Goal: Find specific page/section: Find specific page/section

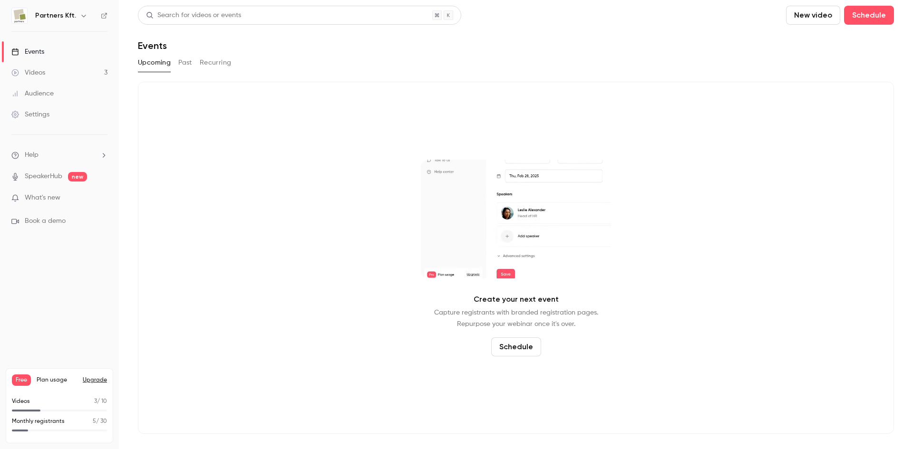
click at [190, 65] on button "Past" at bounding box center [185, 62] width 14 height 15
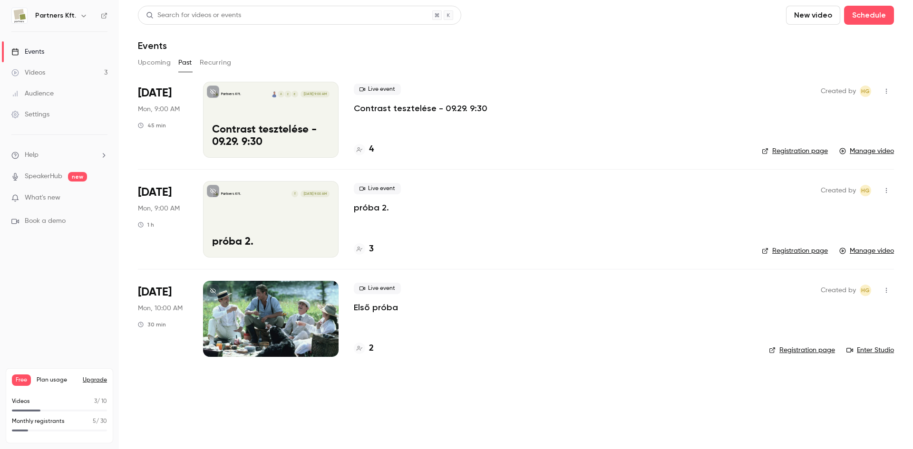
click at [58, 97] on link "Audience" at bounding box center [59, 93] width 119 height 21
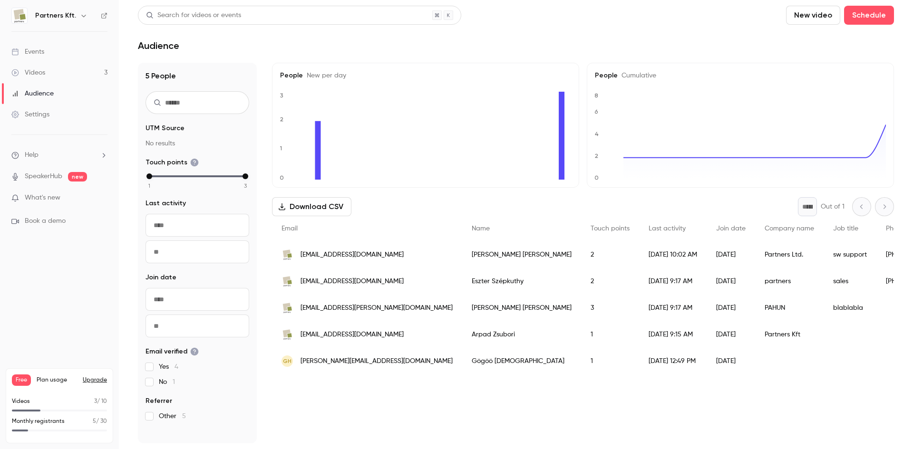
click at [46, 175] on link "SpeakerHub" at bounding box center [44, 177] width 38 height 10
click at [51, 106] on link "Settings" at bounding box center [59, 114] width 119 height 21
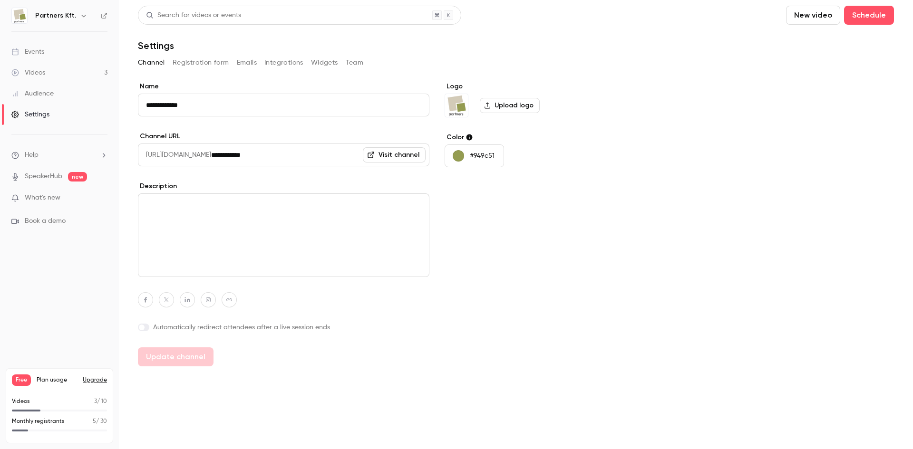
click at [352, 65] on button "Team" at bounding box center [355, 62] width 18 height 15
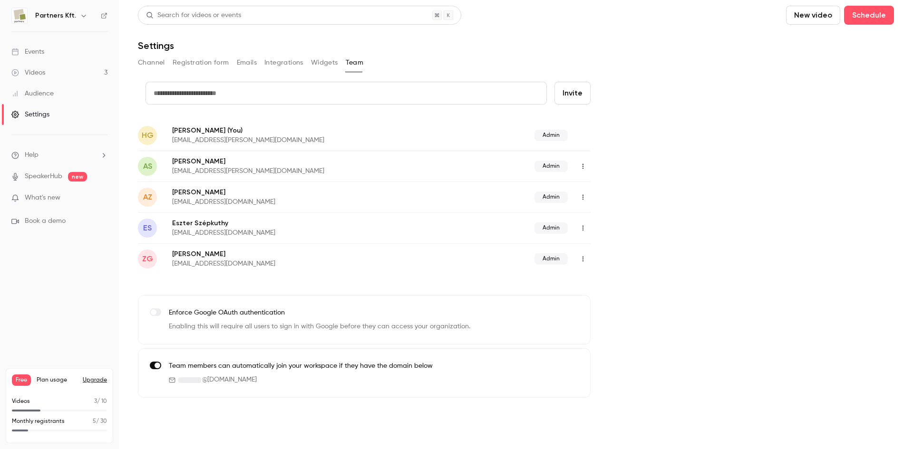
click at [53, 49] on link "Events" at bounding box center [59, 51] width 119 height 21
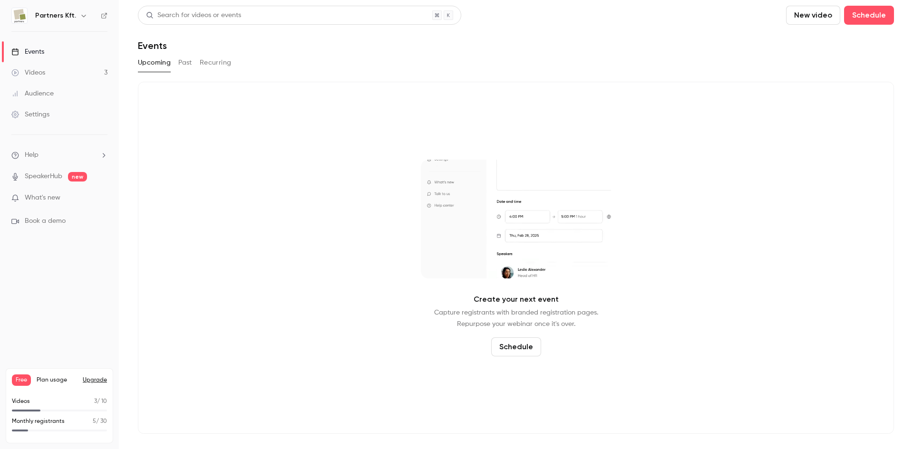
click at [181, 63] on button "Past" at bounding box center [185, 62] width 14 height 15
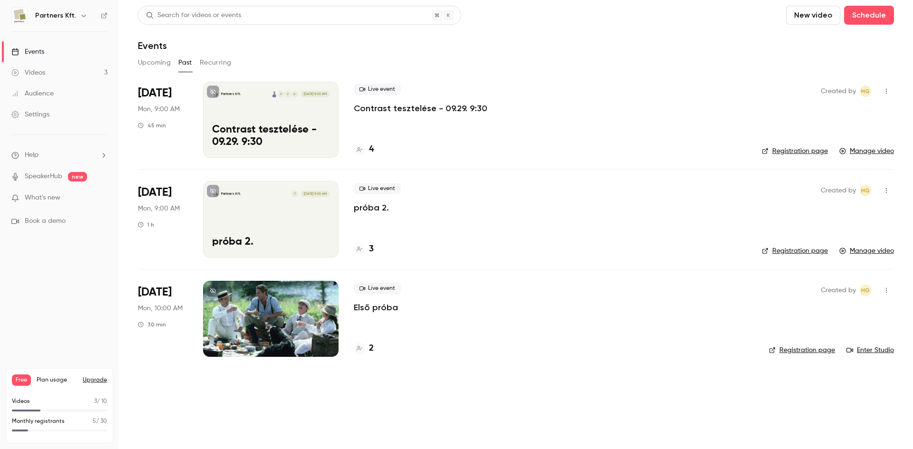
click at [212, 62] on button "Recurring" at bounding box center [216, 62] width 32 height 15
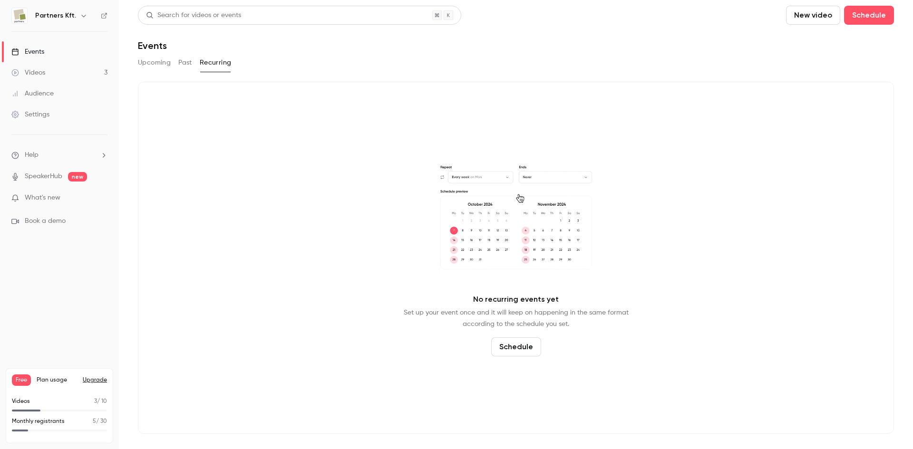
click at [186, 67] on button "Past" at bounding box center [185, 62] width 14 height 15
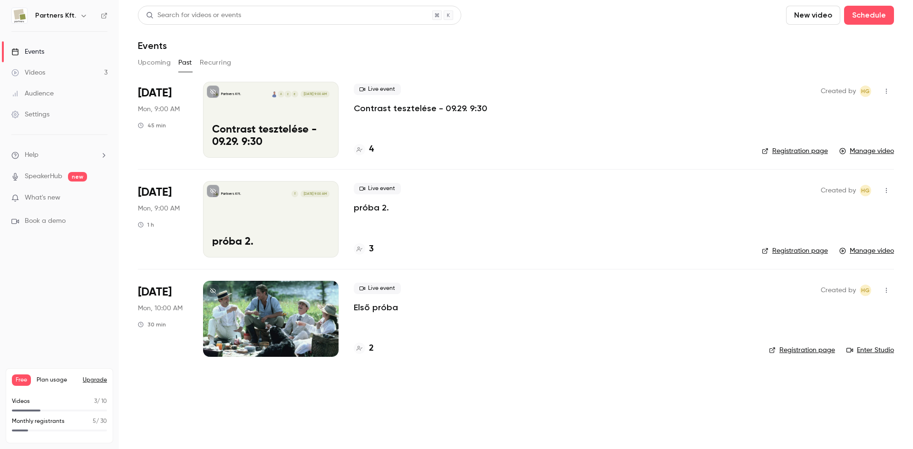
click at [165, 64] on button "Upcoming" at bounding box center [154, 62] width 33 height 15
